Goal: Task Accomplishment & Management: Manage account settings

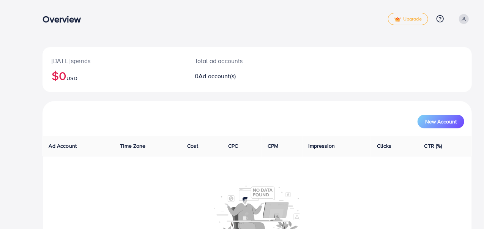
click at [462, 22] on span at bounding box center [464, 19] width 10 height 10
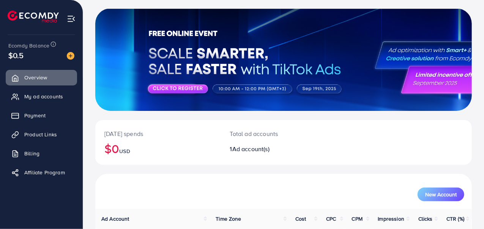
scroll to position [100, 0]
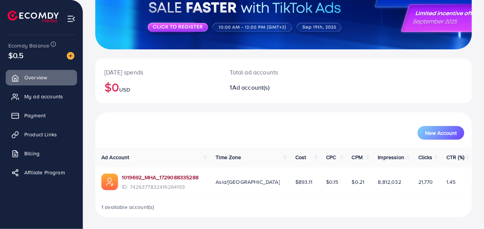
click at [158, 177] on link "1019692_MHA_1729088335288" at bounding box center [160, 178] width 77 height 8
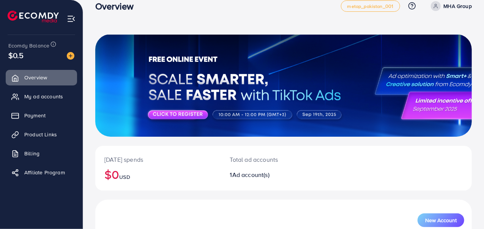
scroll to position [0, 0]
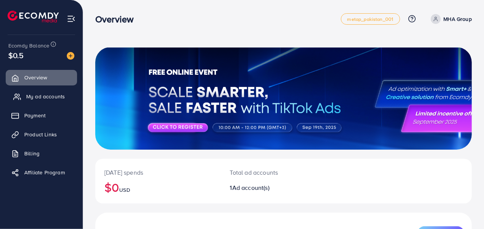
click at [36, 93] on span "My ad accounts" at bounding box center [45, 97] width 39 height 8
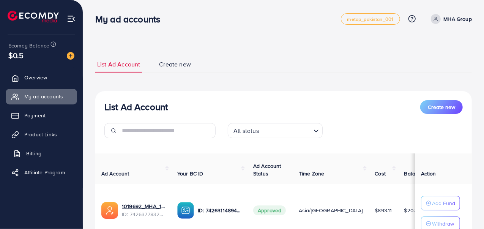
click at [32, 153] on span "Billing" at bounding box center [33, 154] width 15 height 8
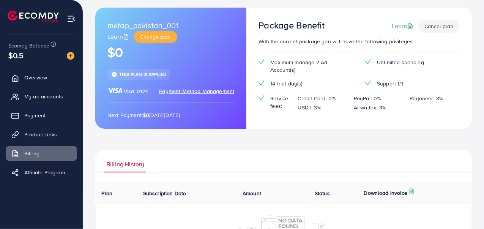
scroll to position [76, 0]
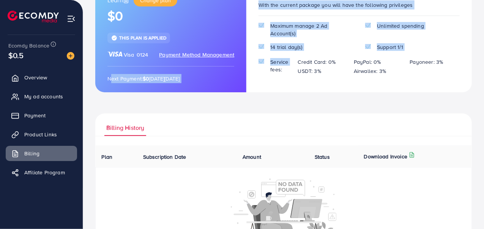
drag, startPoint x: 101, startPoint y: 77, endPoint x: 256, endPoint y: 85, distance: 155.5
click at [256, 85] on div "metap_pakistan_001 Learn Change plan $0 This plan is applied Visa 0124 Payment …" at bounding box center [283, 31] width 377 height 121
click at [217, 76] on p "Next Payment: $0 on Sunday, October 12, 2025" at bounding box center [170, 78] width 127 height 9
click at [226, 79] on p "Next Payment: $0 on Sunday, October 12, 2025" at bounding box center [170, 78] width 127 height 9
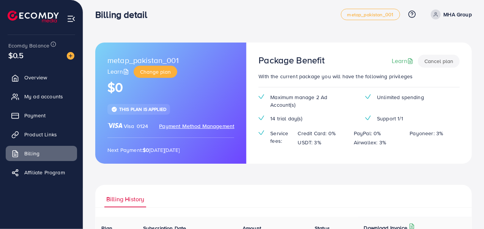
scroll to position [0, 0]
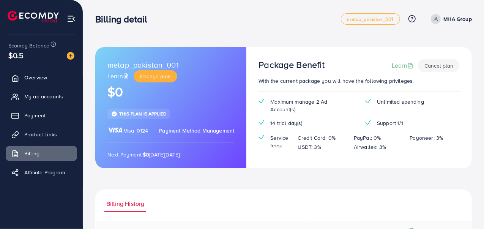
click at [437, 22] on span at bounding box center [436, 19] width 10 height 10
click at [270, 35] on div "metap_pakistan_001 Learn Change plan $0 This plan is applied Visa 0124 Payment …" at bounding box center [283, 176] width 401 height 352
drag, startPoint x: 107, startPoint y: 95, endPoint x: 128, endPoint y: 99, distance: 20.9
click at [128, 98] on h1 "$0" at bounding box center [170, 92] width 127 height 16
click at [152, 96] on h1 "$0" at bounding box center [170, 92] width 127 height 16
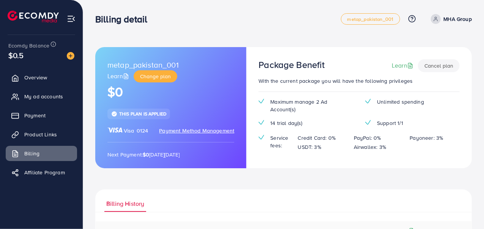
click at [152, 96] on h1 "$0" at bounding box center [170, 92] width 127 height 16
click at [52, 110] on link "Payment" at bounding box center [41, 115] width 71 height 15
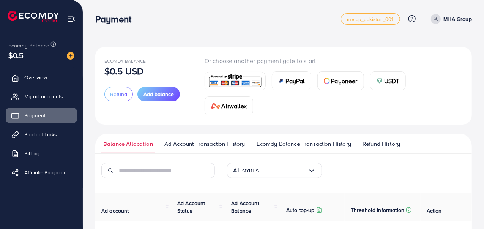
scroll to position [76, 0]
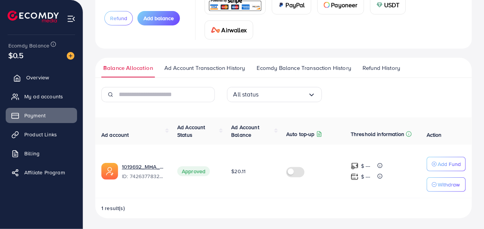
click at [26, 74] on link "Overview" at bounding box center [41, 77] width 71 height 15
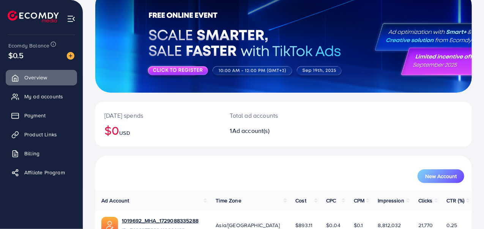
scroll to position [100, 0]
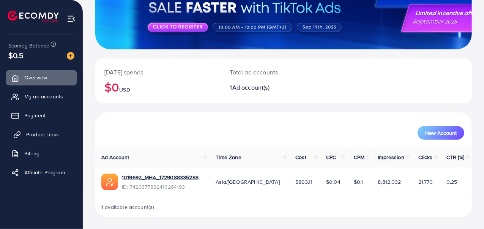
click at [27, 137] on span "Product Links" at bounding box center [42, 135] width 33 height 8
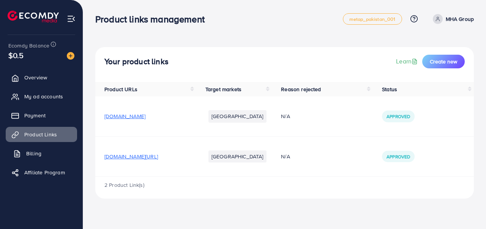
click at [33, 156] on span "Billing" at bounding box center [33, 154] width 15 height 8
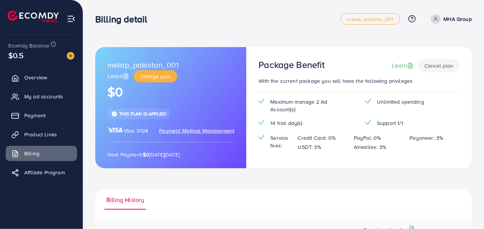
click at [443, 21] on link "MHA Group" at bounding box center [450, 19] width 44 height 10
click at [20, 79] on icon at bounding box center [17, 78] width 8 height 8
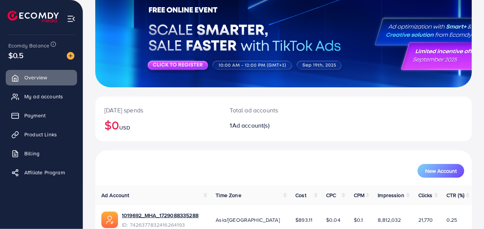
scroll to position [100, 0]
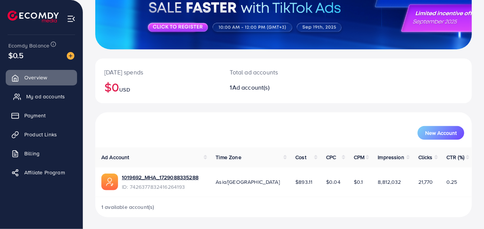
click at [24, 98] on link "My ad accounts" at bounding box center [41, 96] width 71 height 15
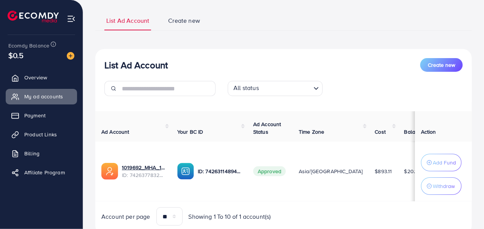
scroll to position [74, 0]
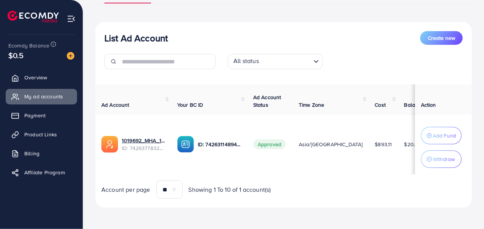
drag, startPoint x: 380, startPoint y: 175, endPoint x: 402, endPoint y: 173, distance: 22.1
click at [402, 173] on div "Ad Account Your BC ID Ad Account Status Time Zone Cost Balance Auto top-up Thre…" at bounding box center [283, 141] width 377 height 114
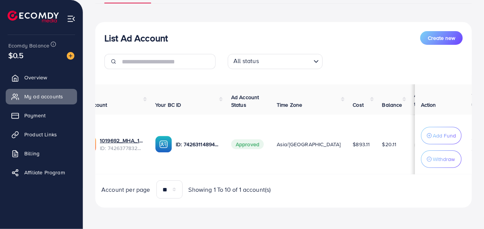
click at [376, 153] on td "$20.11" at bounding box center [392, 145] width 32 height 60
click at [46, 75] on span "Overview" at bounding box center [37, 78] width 23 height 8
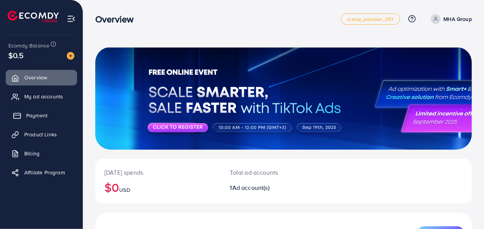
click at [55, 113] on link "Payment" at bounding box center [41, 115] width 71 height 15
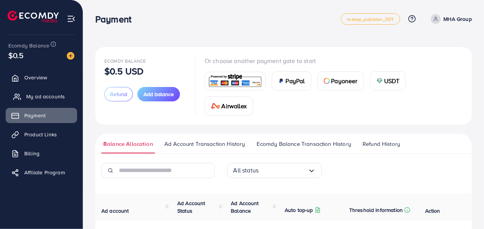
click at [34, 100] on span "My ad accounts" at bounding box center [45, 97] width 39 height 8
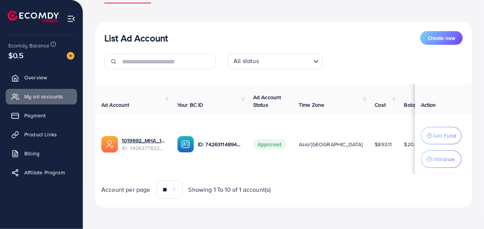
scroll to position [74, 0]
click at [450, 160] on p "Withdraw" at bounding box center [444, 159] width 22 height 9
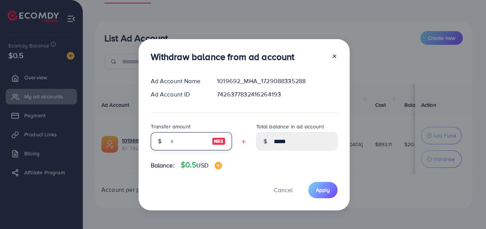
click at [198, 144] on input "text" at bounding box center [187, 141] width 38 height 18
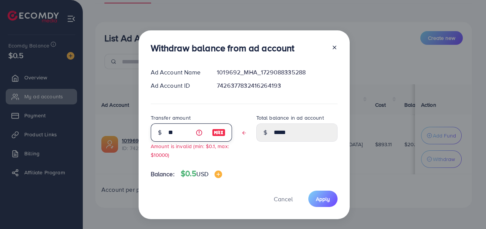
type input "***"
type input "*****"
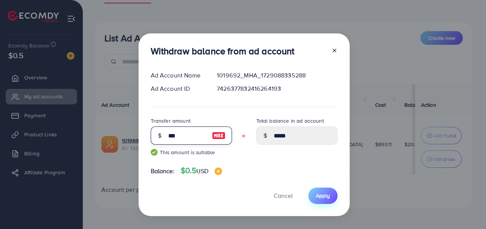
type input "***"
click at [326, 197] on span "Apply" at bounding box center [323, 196] width 14 height 8
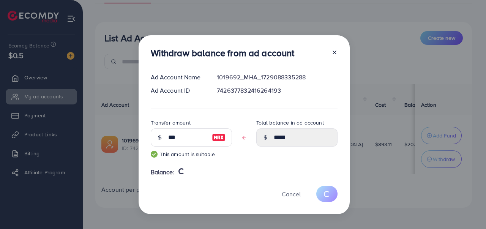
type input "*****"
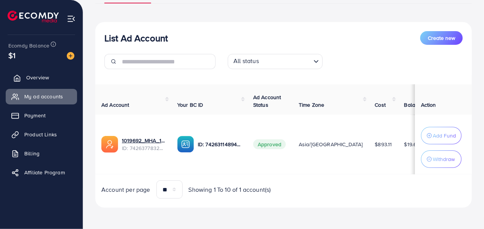
click at [20, 77] on icon at bounding box center [17, 78] width 6 height 6
